Goal: Find specific page/section: Find specific page/section

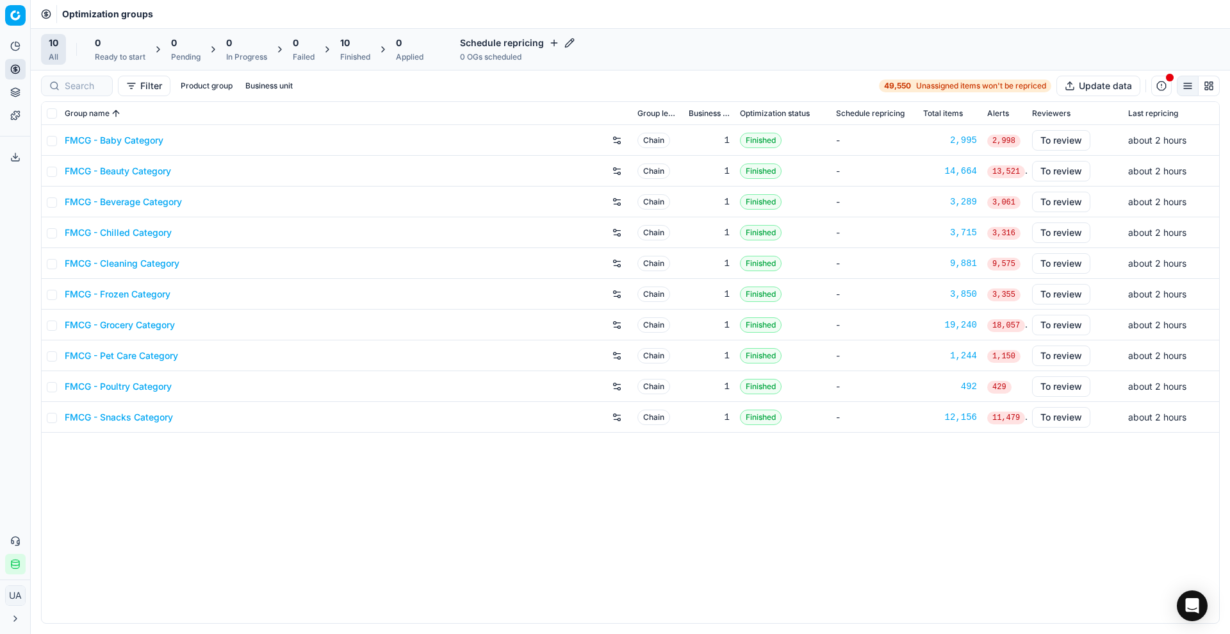
click at [20, 149] on button "Export service" at bounding box center [15, 157] width 20 height 20
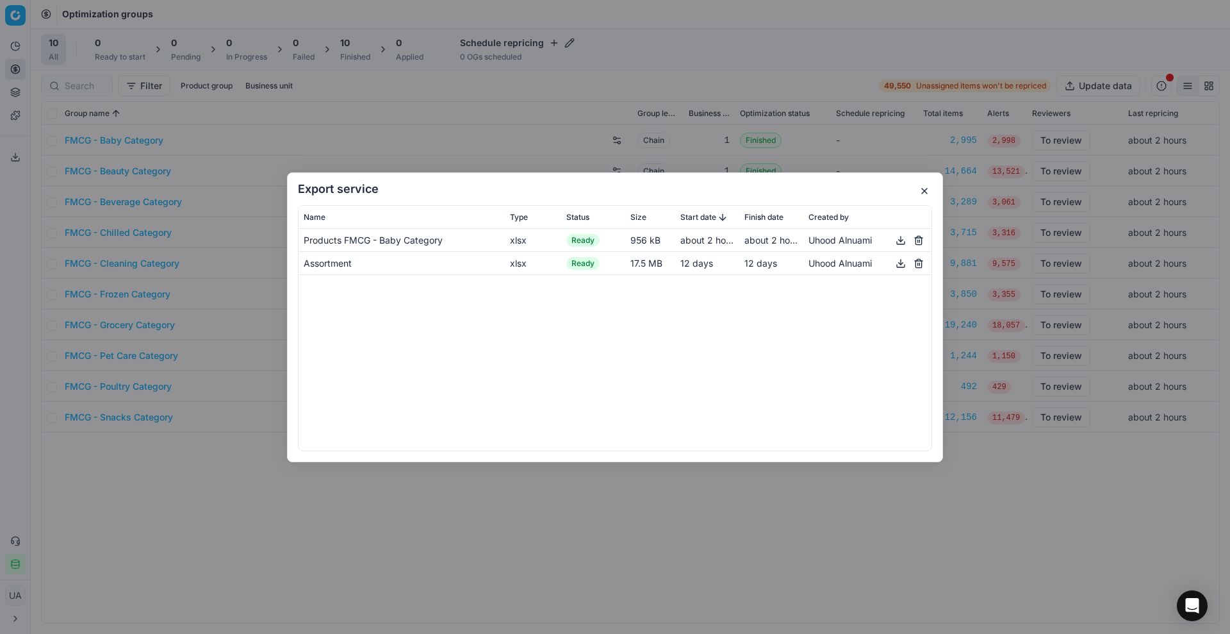
click at [901, 241] on button "button" at bounding box center [900, 239] width 15 height 15
click at [928, 186] on button "button" at bounding box center [924, 190] width 15 height 15
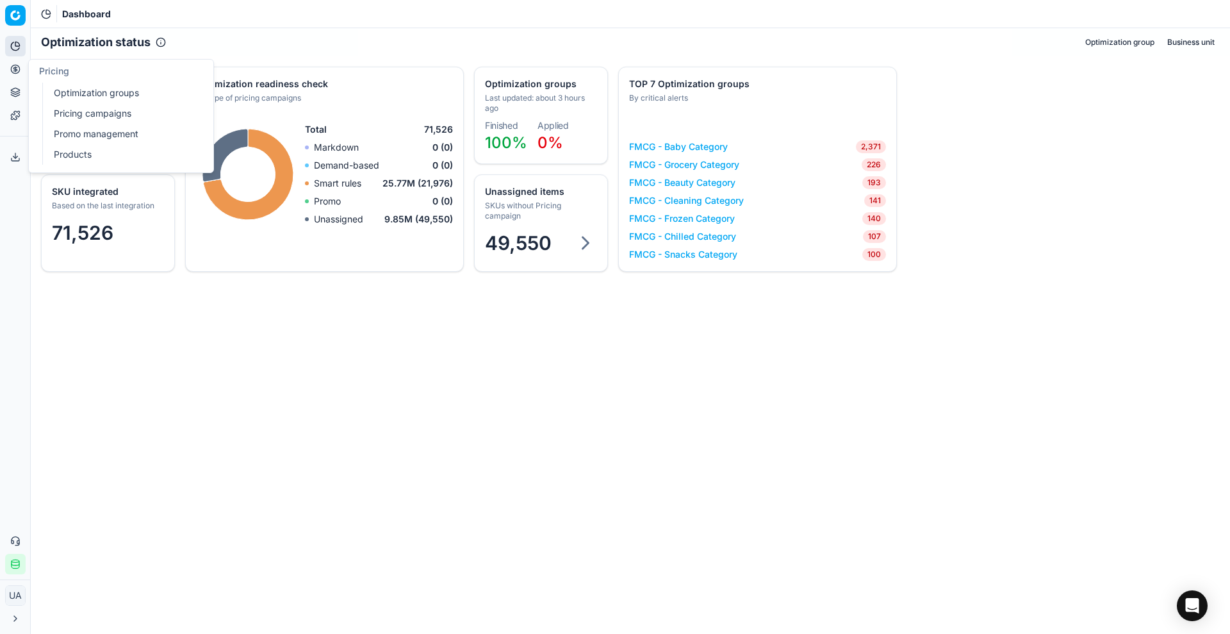
click at [69, 113] on link "Pricing campaigns" at bounding box center [123, 113] width 149 height 18
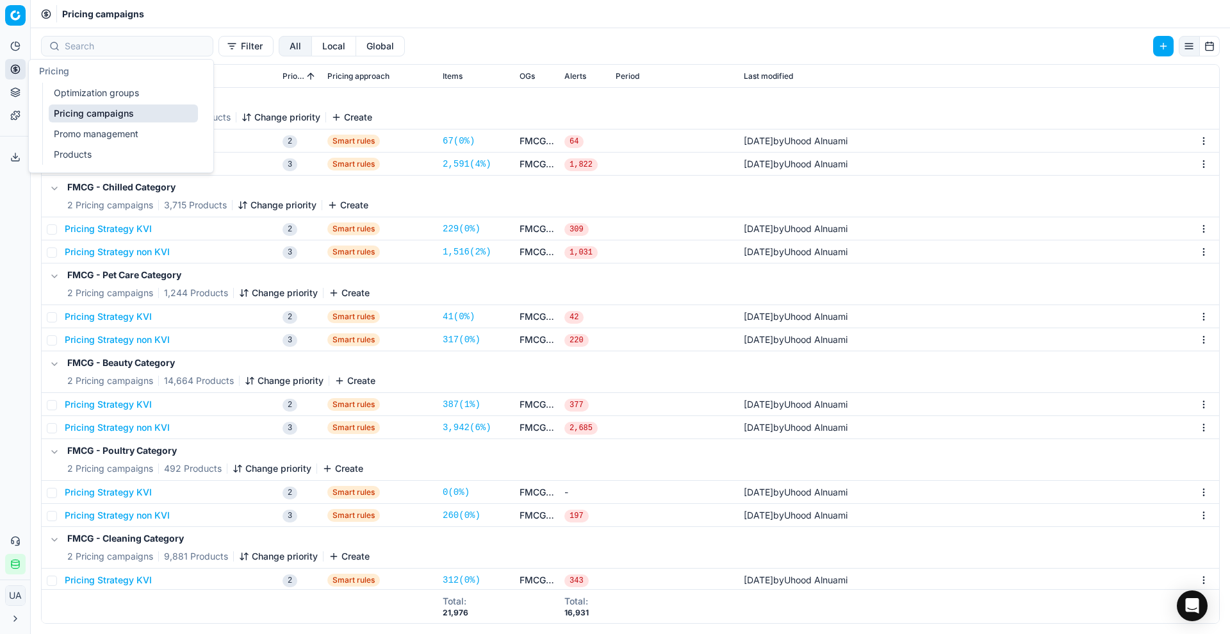
click at [111, 90] on link "Optimization groups" at bounding box center [123, 93] width 149 height 18
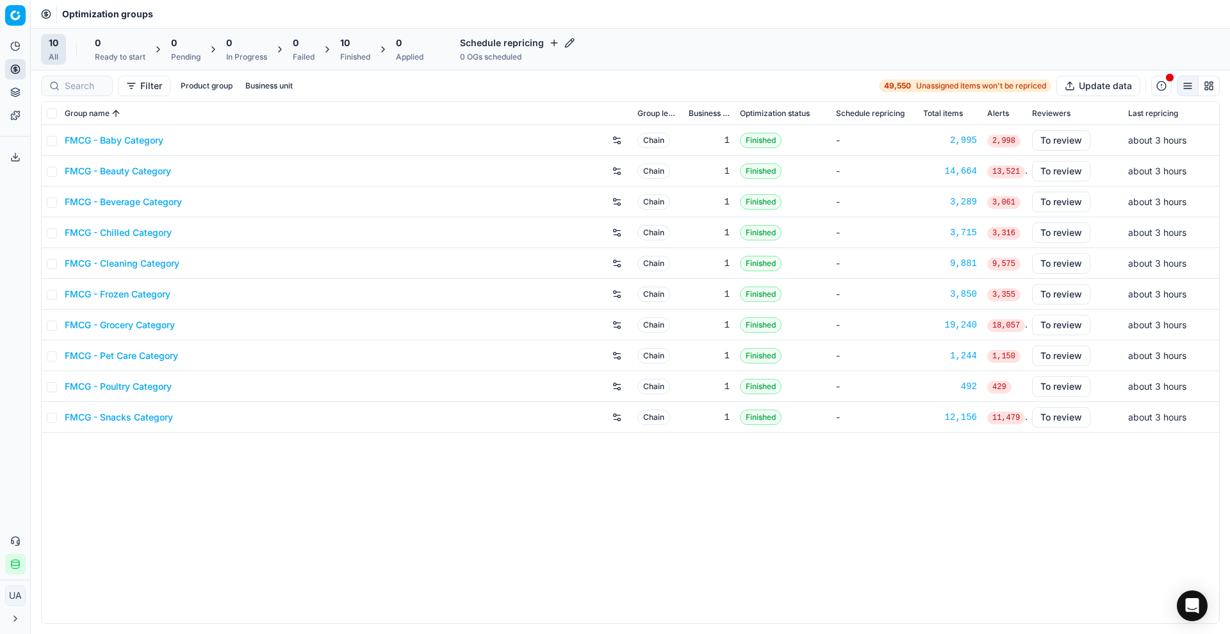
click at [124, 141] on link "FMCG - Baby Category" at bounding box center [114, 140] width 99 height 13
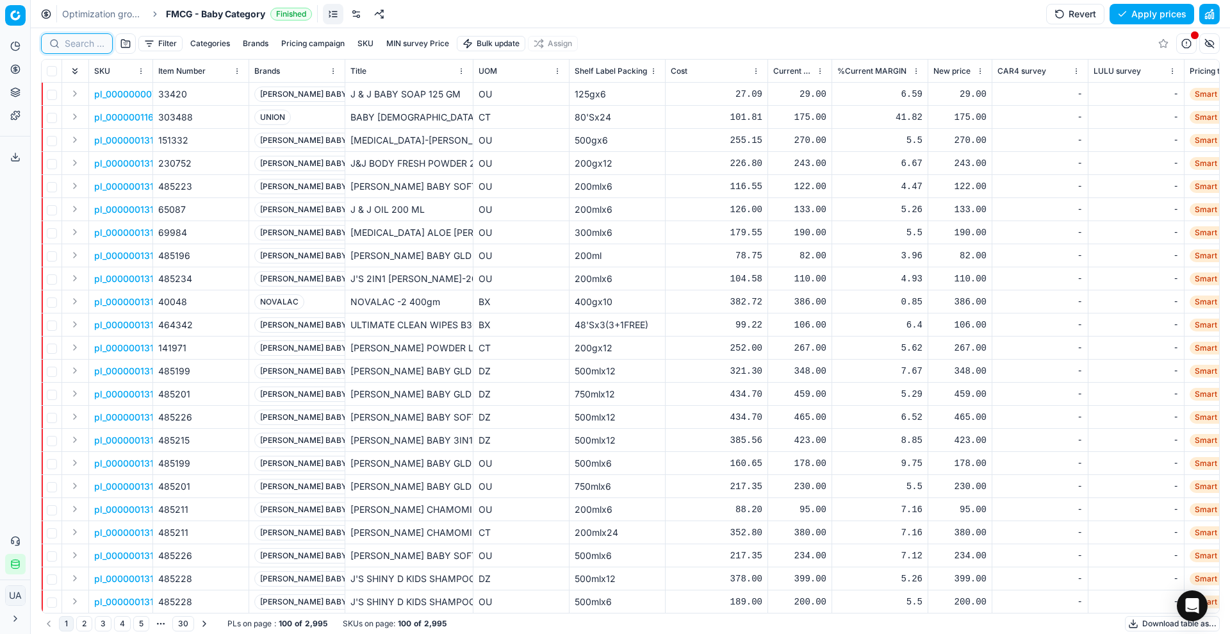
click at [87, 47] on input at bounding box center [85, 43] width 40 height 13
type input "hero"
